Goal: Task Accomplishment & Management: Manage account settings

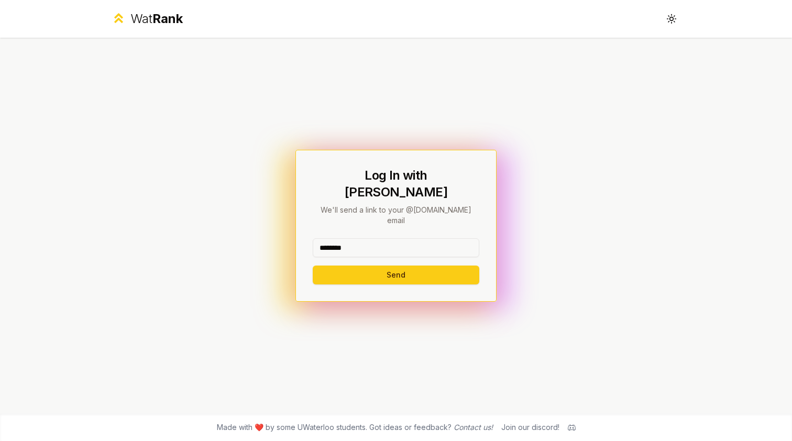
type input "********"
click at [396, 266] on button "Send" at bounding box center [396, 275] width 167 height 19
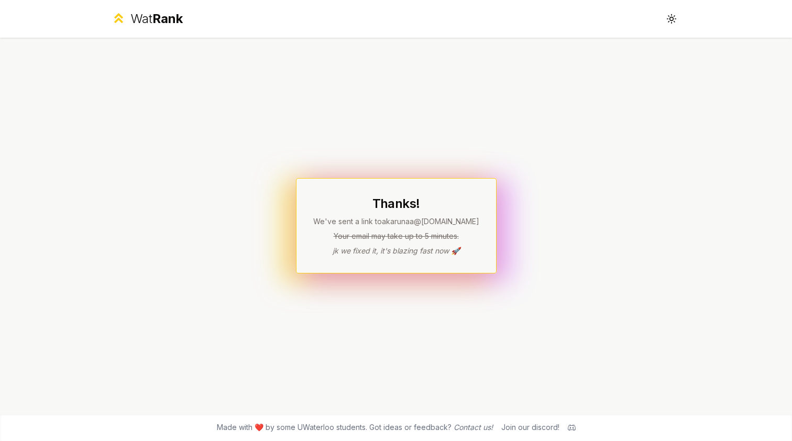
click at [178, 23] on span "Rank" at bounding box center [167, 18] width 30 height 15
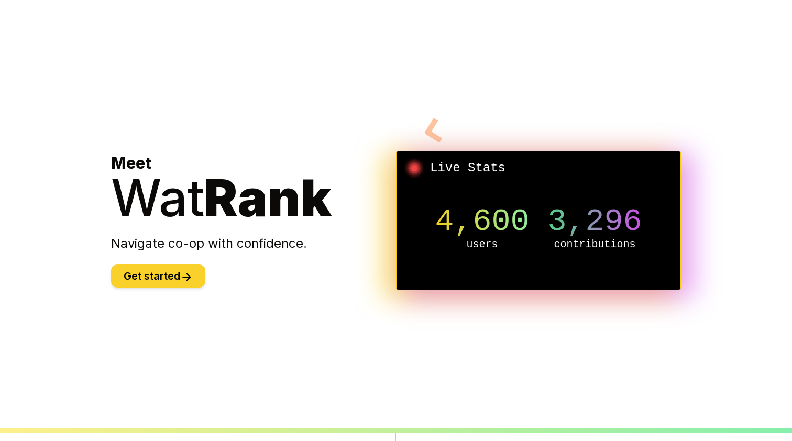
click at [178, 274] on button "Get started" at bounding box center [158, 276] width 94 height 23
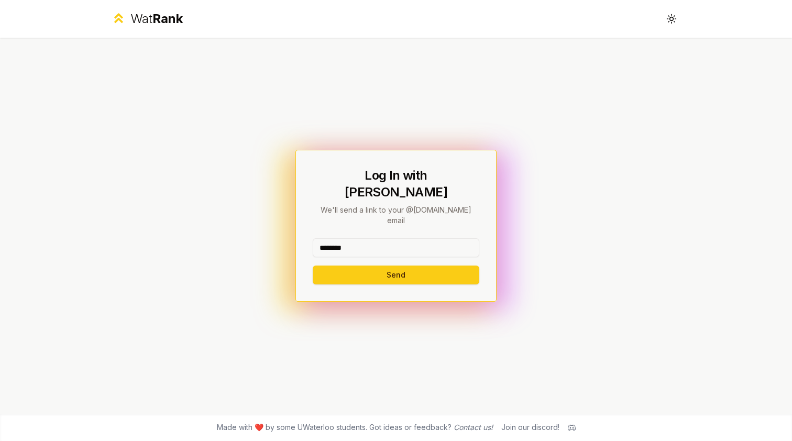
type input "********"
click at [396, 266] on button "Send" at bounding box center [396, 275] width 167 height 19
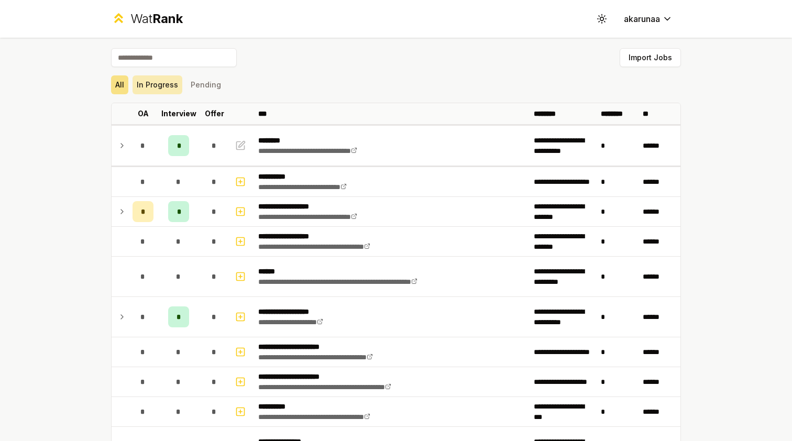
click at [166, 90] on button "In Progress" at bounding box center [158, 84] width 50 height 19
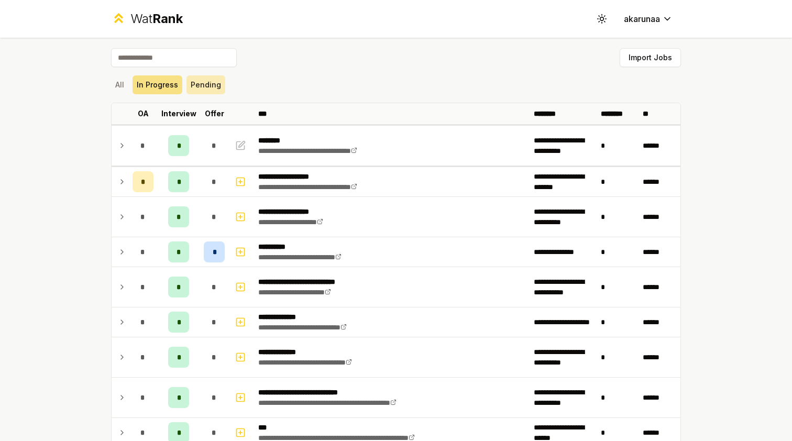
click at [207, 90] on button "Pending" at bounding box center [206, 84] width 39 height 19
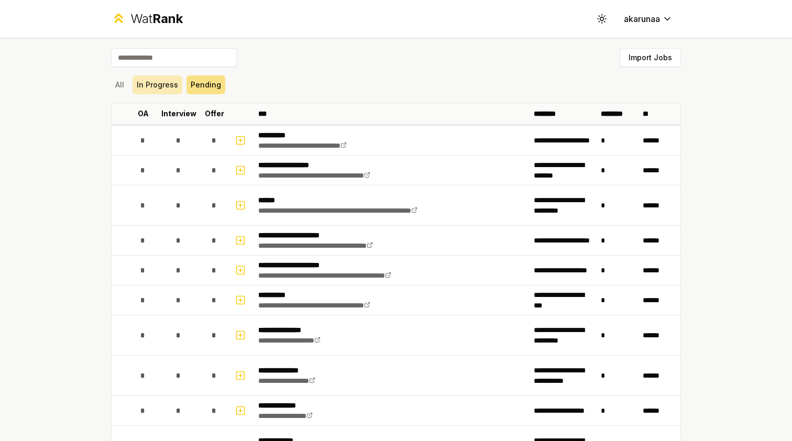
click at [156, 88] on button "In Progress" at bounding box center [158, 84] width 50 height 19
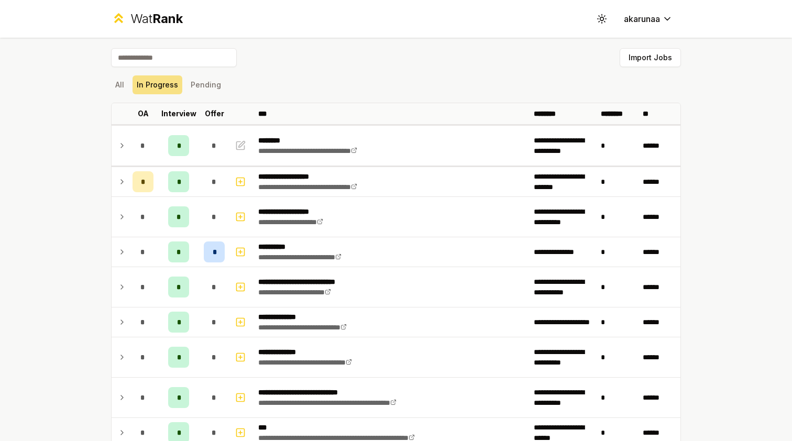
click at [130, 86] on div "All In Progress Pending" at bounding box center [396, 84] width 570 height 19
click at [606, 21] on icon at bounding box center [602, 19] width 10 height 10
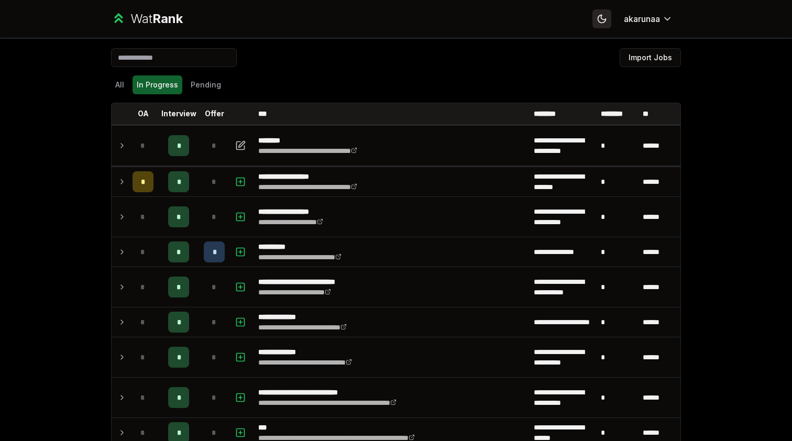
click at [607, 14] on button "Toggle theme" at bounding box center [602, 18] width 19 height 19
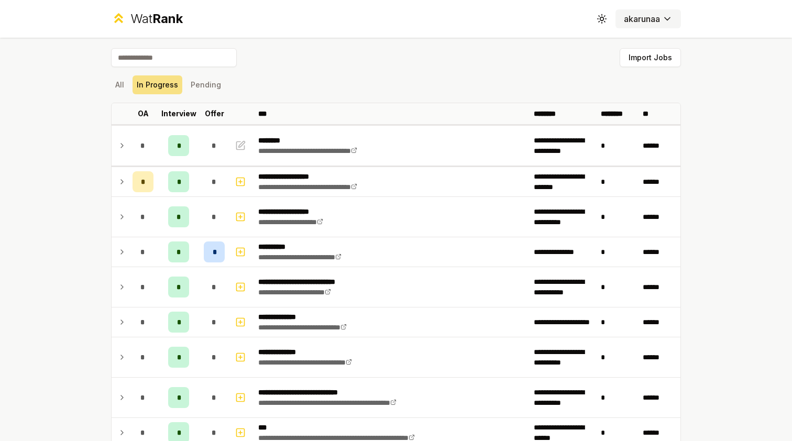
click at [652, 20] on html "**********" at bounding box center [396, 220] width 792 height 441
click at [708, 31] on html "**********" at bounding box center [396, 220] width 792 height 441
click at [605, 17] on icon at bounding box center [602, 19] width 10 height 10
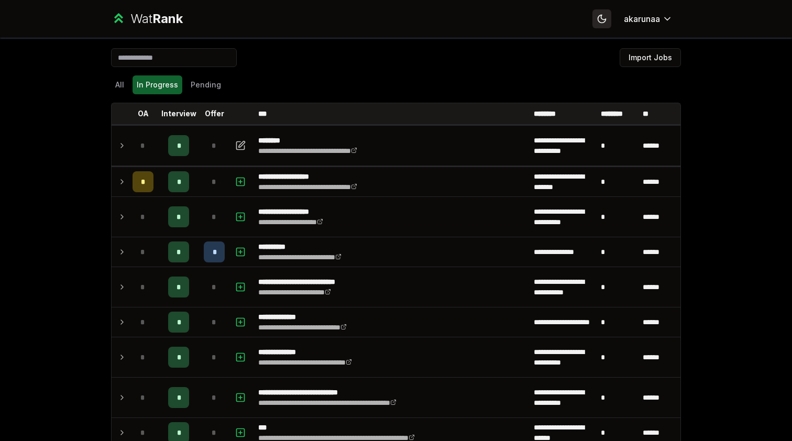
click at [605, 17] on icon at bounding box center [602, 19] width 10 height 10
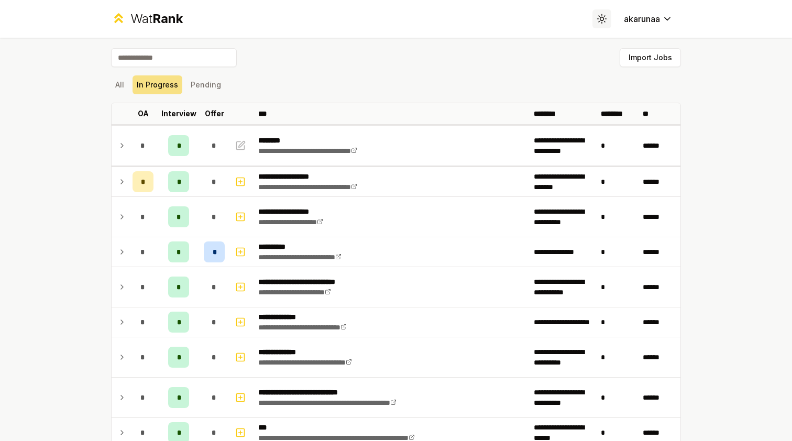
click at [605, 17] on icon at bounding box center [602, 19] width 10 height 10
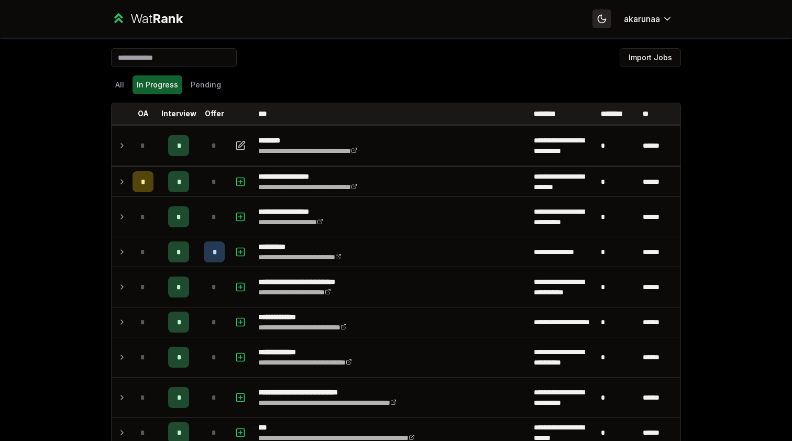
click at [605, 17] on icon at bounding box center [602, 19] width 10 height 10
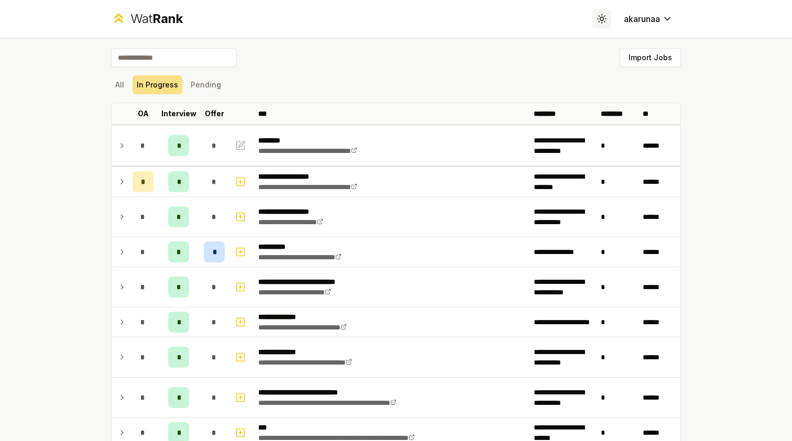
click at [605, 17] on icon at bounding box center [602, 19] width 10 height 10
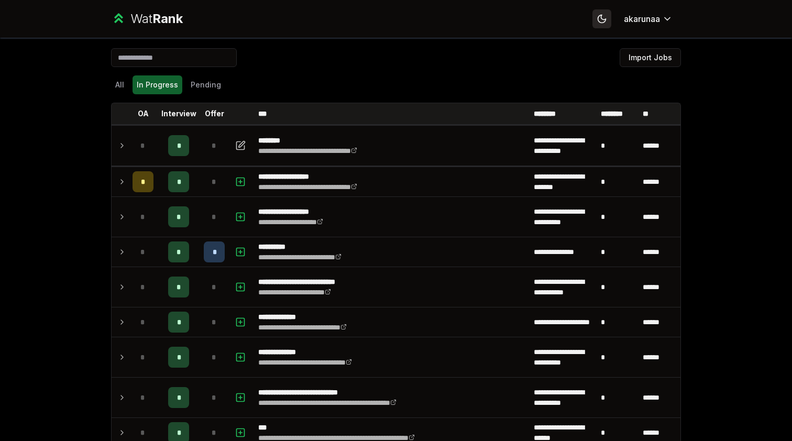
click at [605, 17] on icon at bounding box center [602, 19] width 10 height 10
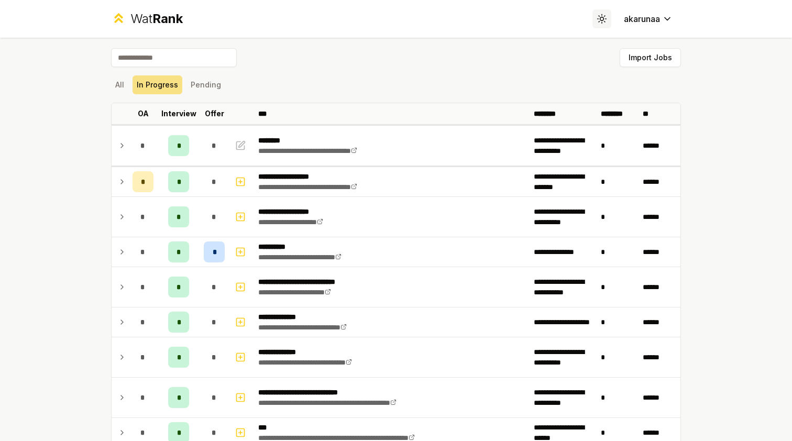
click at [605, 17] on icon at bounding box center [602, 19] width 10 height 10
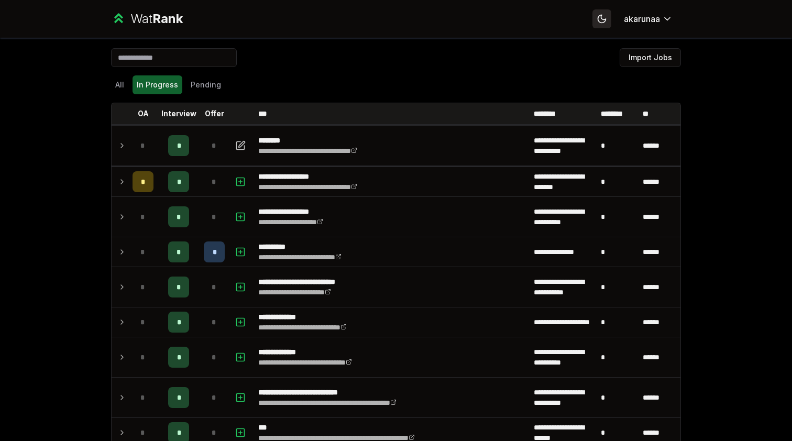
click at [605, 17] on icon at bounding box center [602, 19] width 10 height 10
click at [602, 19] on icon at bounding box center [602, 19] width 0 height 0
click at [605, 17] on icon at bounding box center [602, 19] width 10 height 10
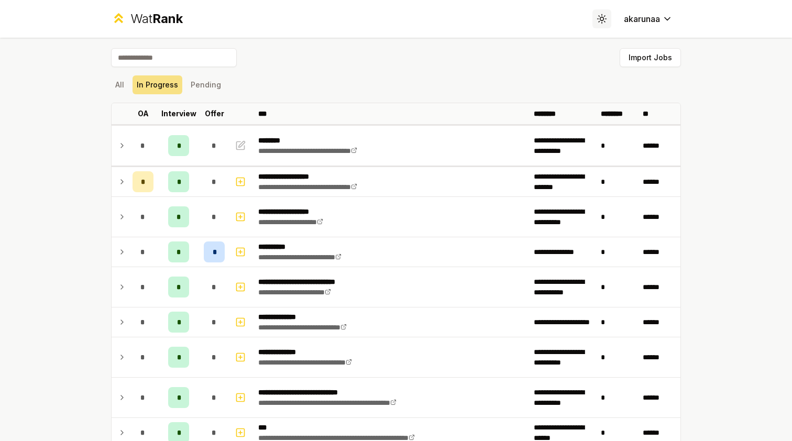
click at [605, 17] on icon at bounding box center [602, 19] width 10 height 10
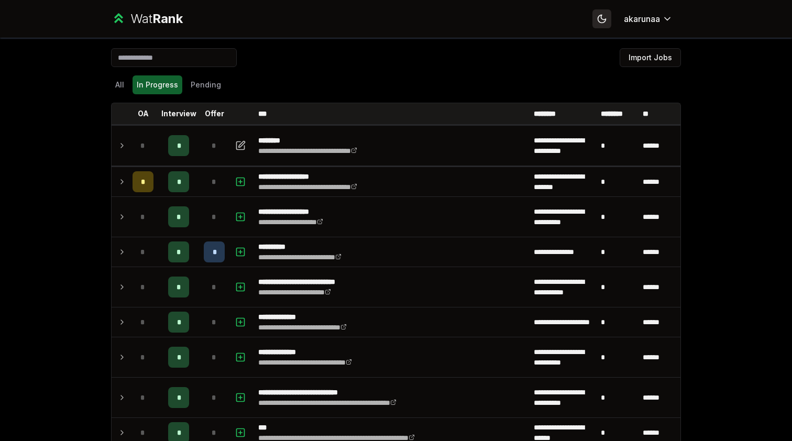
click at [605, 17] on icon at bounding box center [602, 19] width 10 height 10
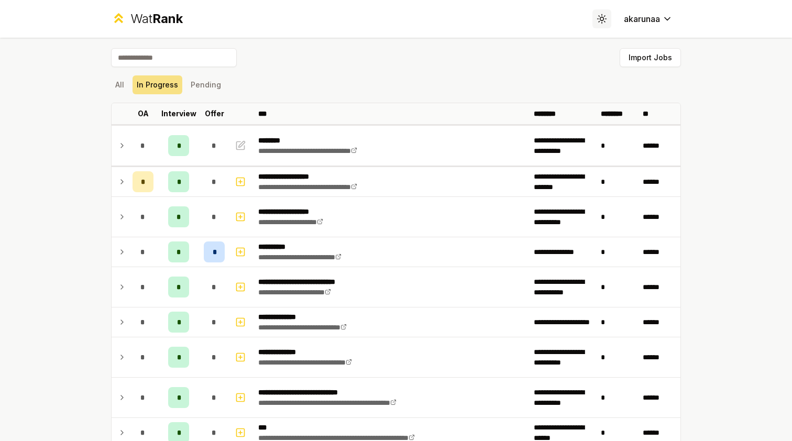
click at [605, 17] on icon at bounding box center [602, 19] width 10 height 10
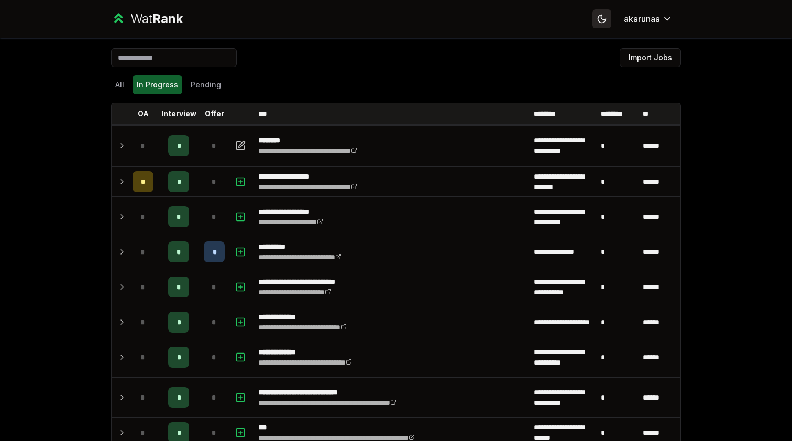
click at [605, 17] on icon at bounding box center [602, 19] width 10 height 10
click at [602, 19] on icon at bounding box center [602, 19] width 0 height 0
click at [605, 27] on button "Toggle theme" at bounding box center [602, 18] width 19 height 19
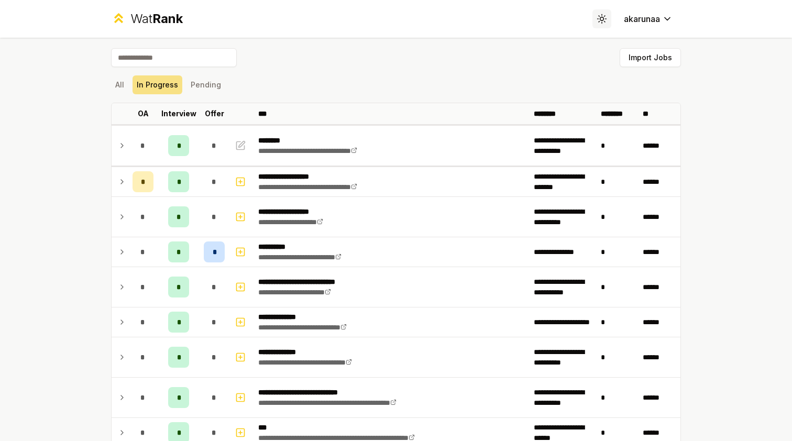
click at [605, 23] on icon at bounding box center [602, 19] width 10 height 10
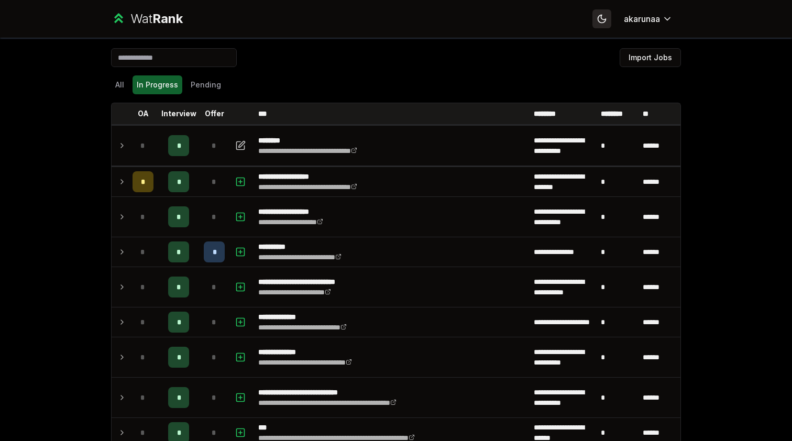
click at [605, 23] on icon at bounding box center [602, 19] width 10 height 10
